Goal: Book appointment/travel/reservation

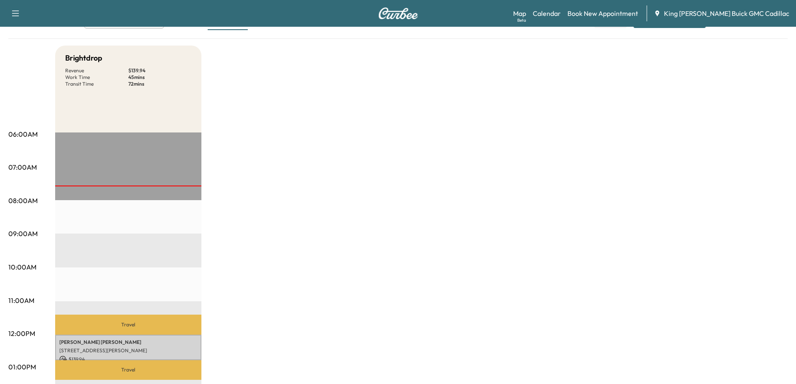
scroll to position [84, 0]
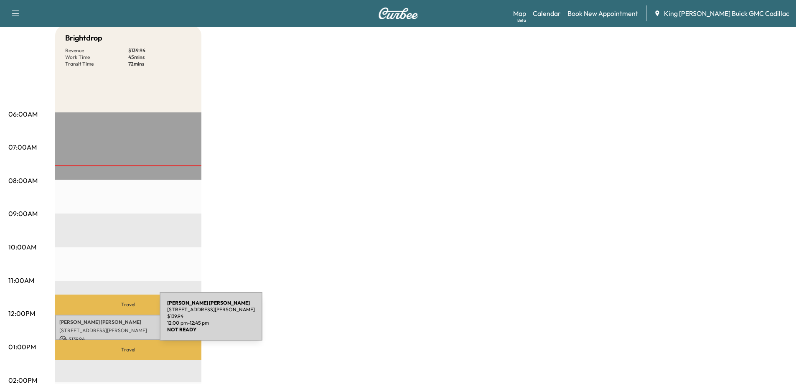
click at [97, 321] on p "[PERSON_NAME]" at bounding box center [128, 322] width 138 height 7
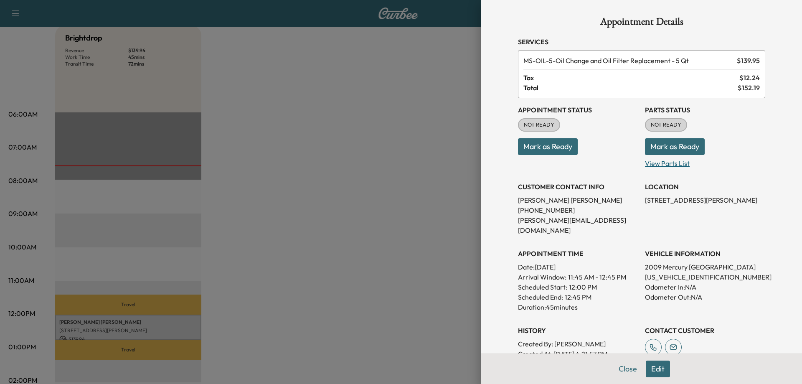
click at [648, 165] on p "View Parts List" at bounding box center [705, 161] width 120 height 13
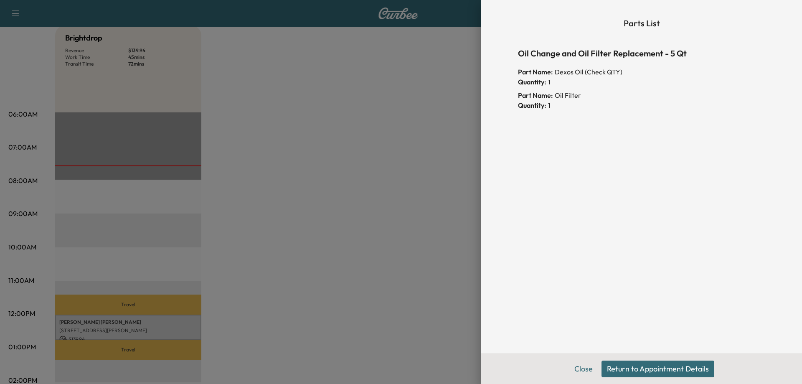
click at [616, 366] on button "Return to Appointment Details" at bounding box center [658, 369] width 113 height 17
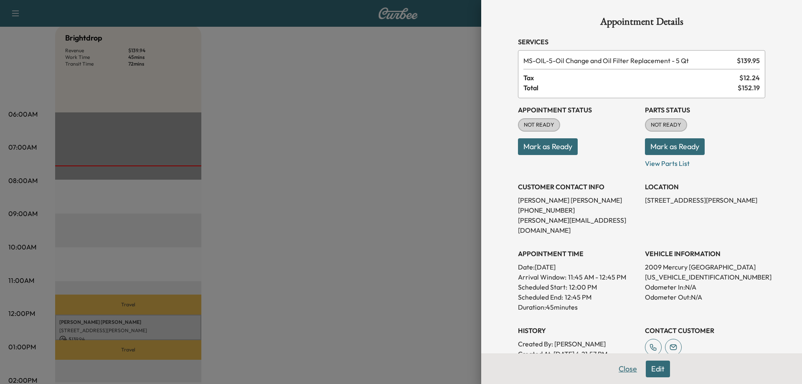
click at [613, 364] on button "Close" at bounding box center [627, 369] width 29 height 17
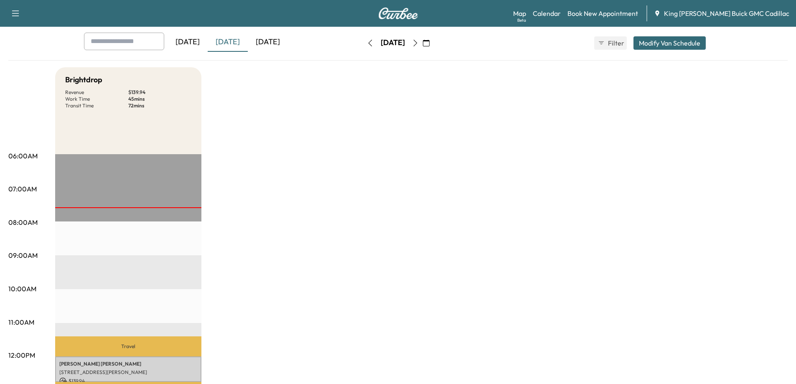
scroll to position [0, 0]
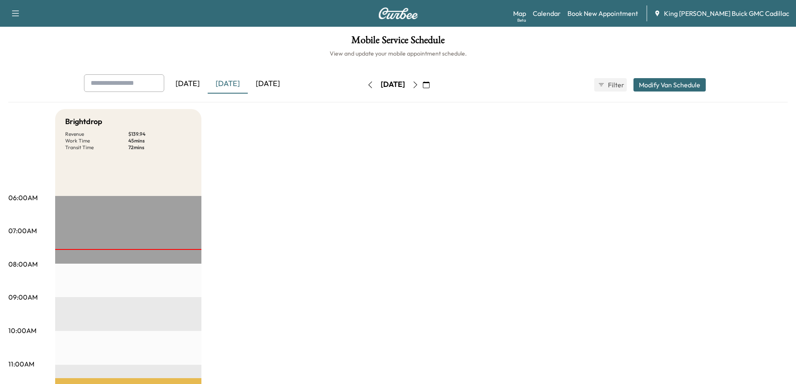
click at [271, 88] on div "[DATE]" at bounding box center [268, 83] width 40 height 19
click at [226, 78] on div "[DATE]" at bounding box center [228, 83] width 40 height 19
click at [429, 86] on icon "button" at bounding box center [426, 84] width 7 height 7
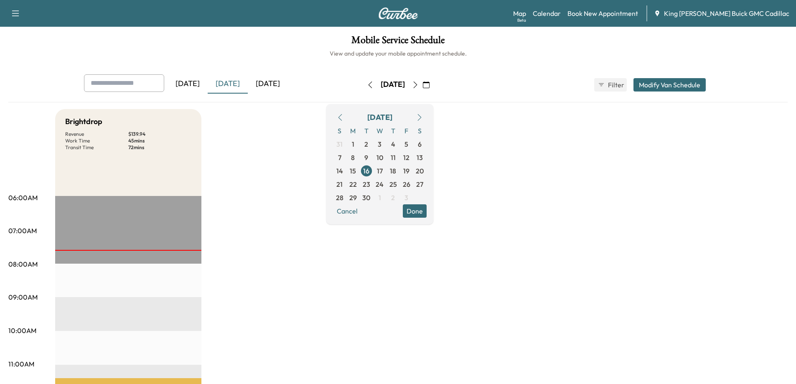
click at [361, 215] on button "Cancel" at bounding box center [347, 210] width 28 height 13
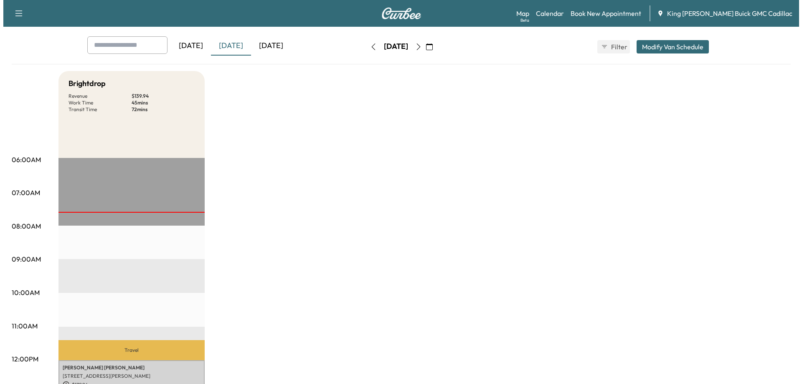
scroll to position [167, 0]
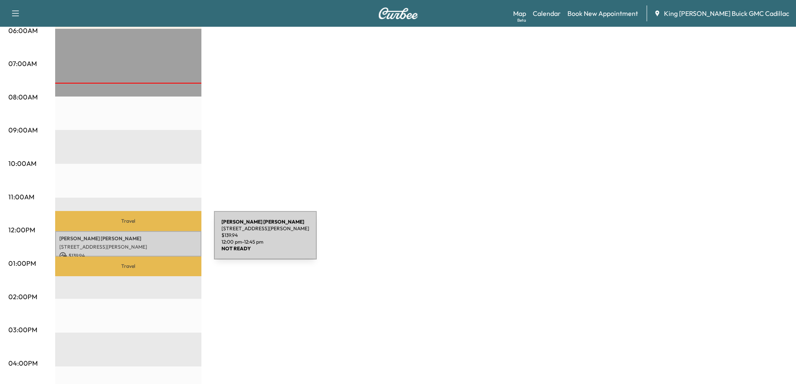
click at [151, 240] on div "[PERSON_NAME] [STREET_ADDRESS][PERSON_NAME] $ 139.94 12:00 pm - 12:45 pm" at bounding box center [128, 243] width 146 height 25
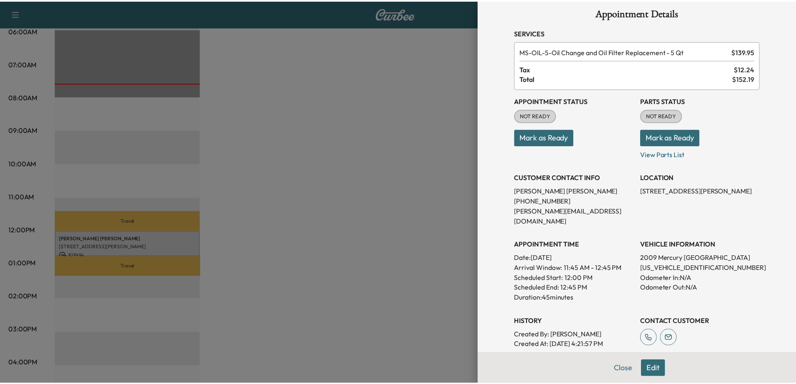
scroll to position [0, 0]
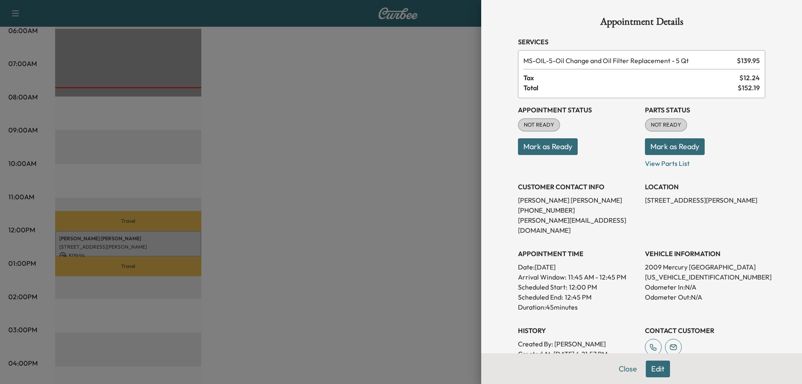
click at [398, 71] on div at bounding box center [401, 192] width 802 height 384
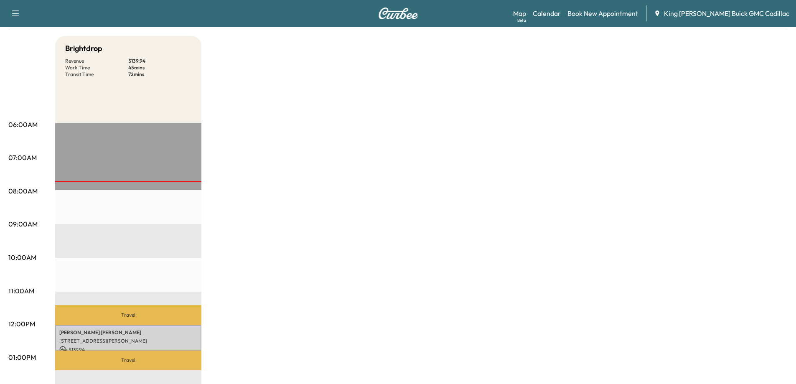
scroll to position [84, 0]
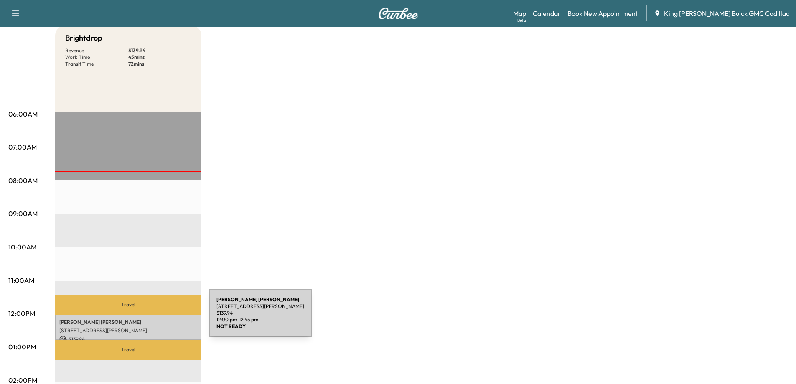
click at [140, 323] on div "[PERSON_NAME] [STREET_ADDRESS][PERSON_NAME] $ 139.94 12:00 pm - 12:45 pm" at bounding box center [128, 327] width 146 height 25
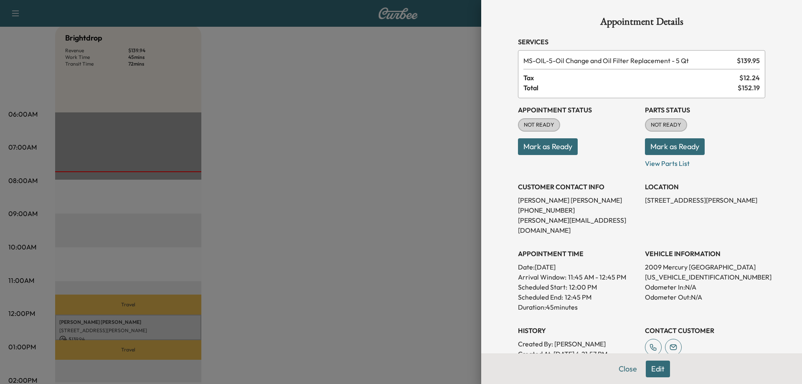
click at [440, 81] on div at bounding box center [401, 192] width 802 height 384
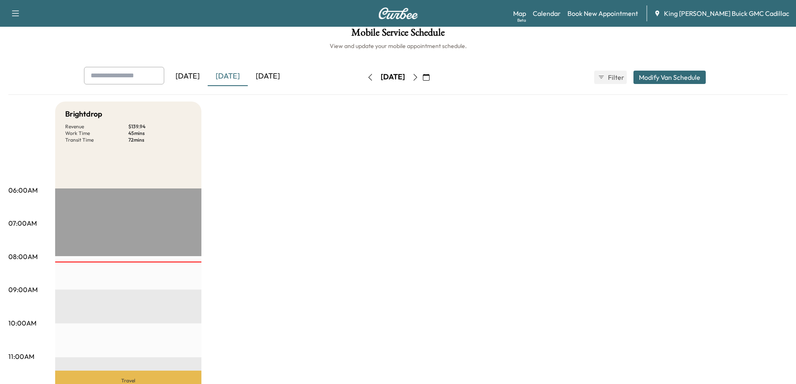
scroll to position [0, 0]
